Goal: Transaction & Acquisition: Obtain resource

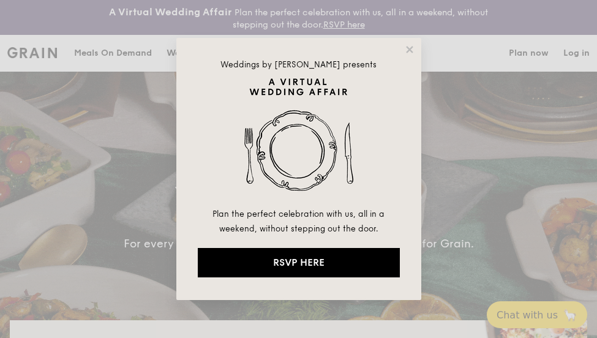
select select
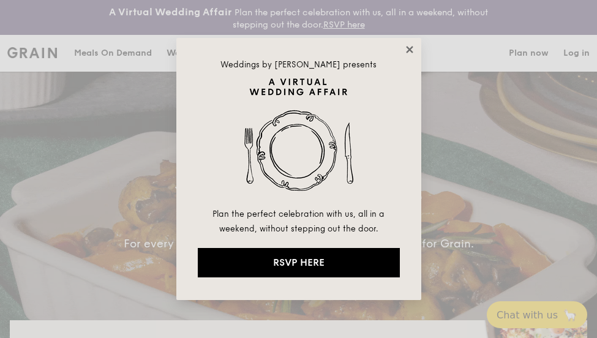
click at [408, 47] on icon at bounding box center [409, 49] width 11 height 11
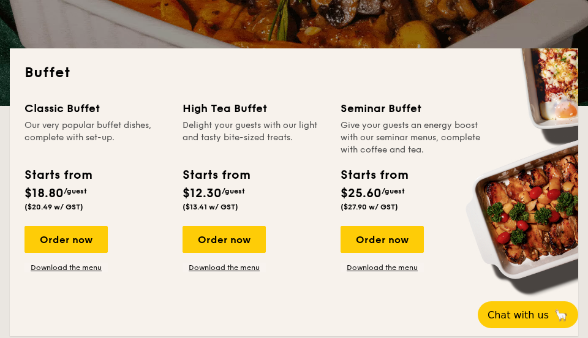
scroll to position [293, 0]
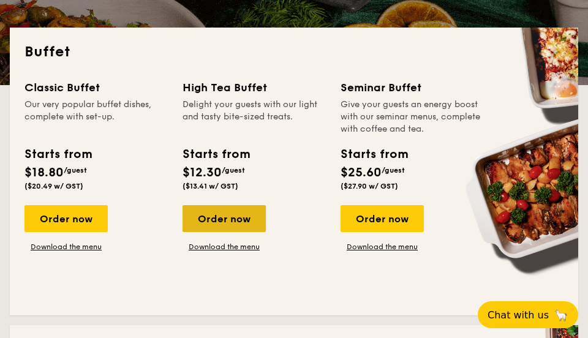
click at [233, 224] on div "Order now" at bounding box center [223, 218] width 83 height 27
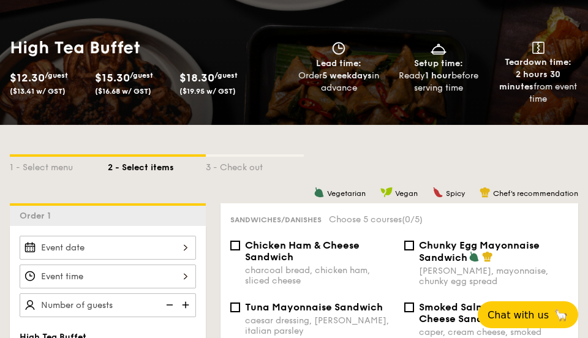
select select
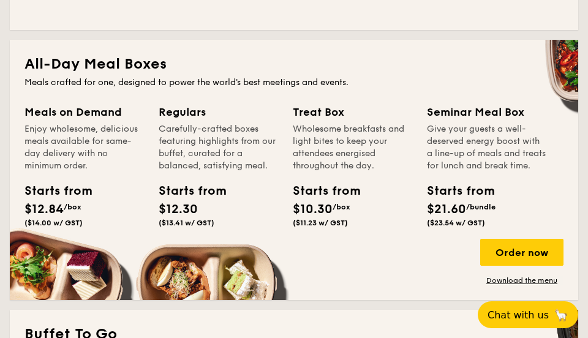
scroll to position [602, 0]
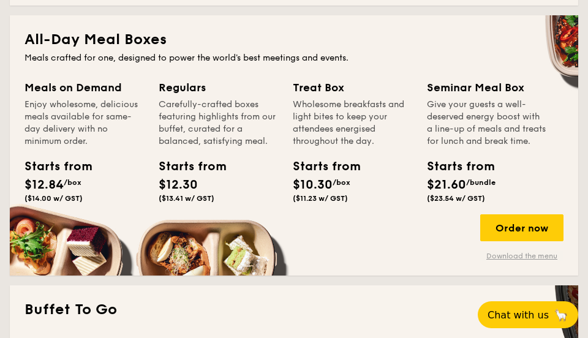
click at [533, 251] on link "Download the menu" at bounding box center [521, 256] width 83 height 10
